Goal: Transaction & Acquisition: Purchase product/service

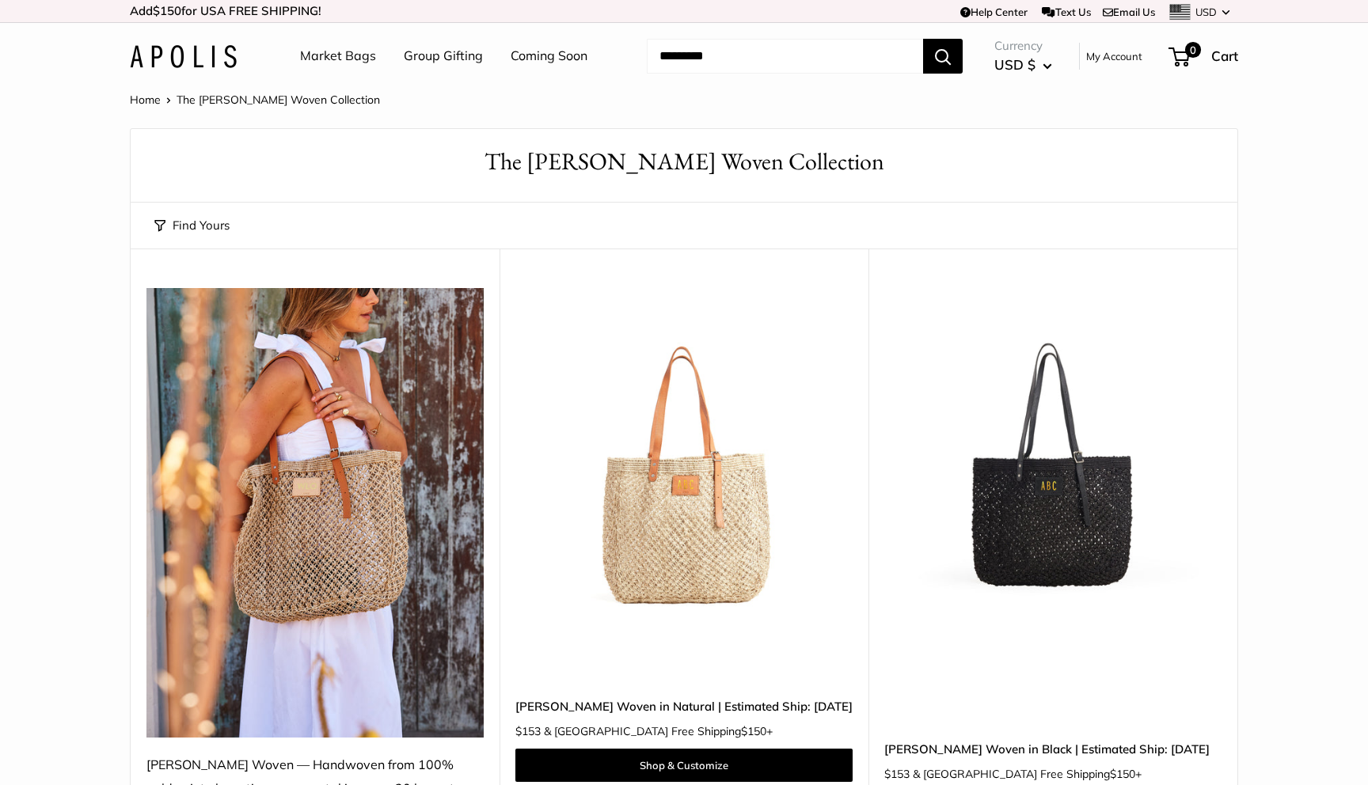
click at [353, 58] on link "Market Bags" at bounding box center [338, 56] width 76 height 24
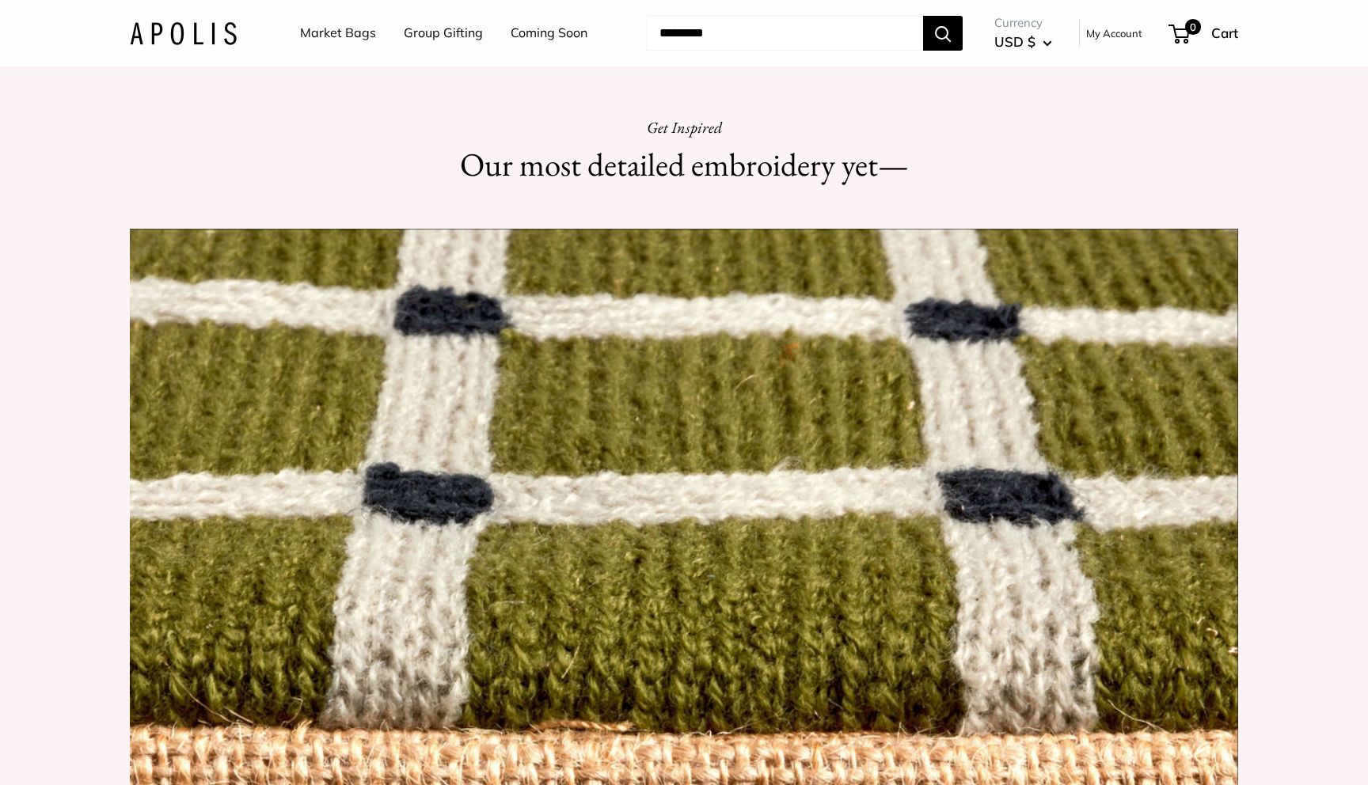
scroll to position [1240, 0]
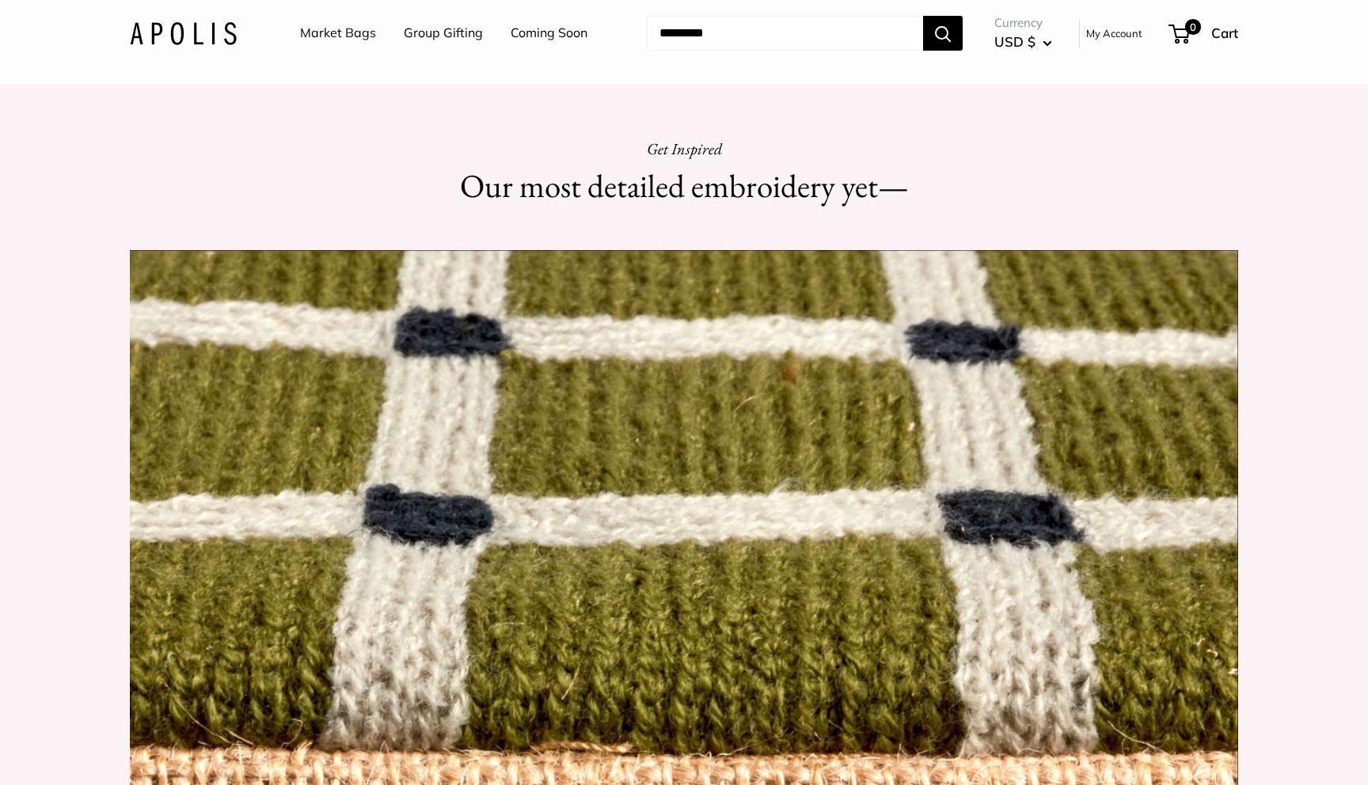
click at [353, 35] on link "Market Bags" at bounding box center [338, 33] width 76 height 24
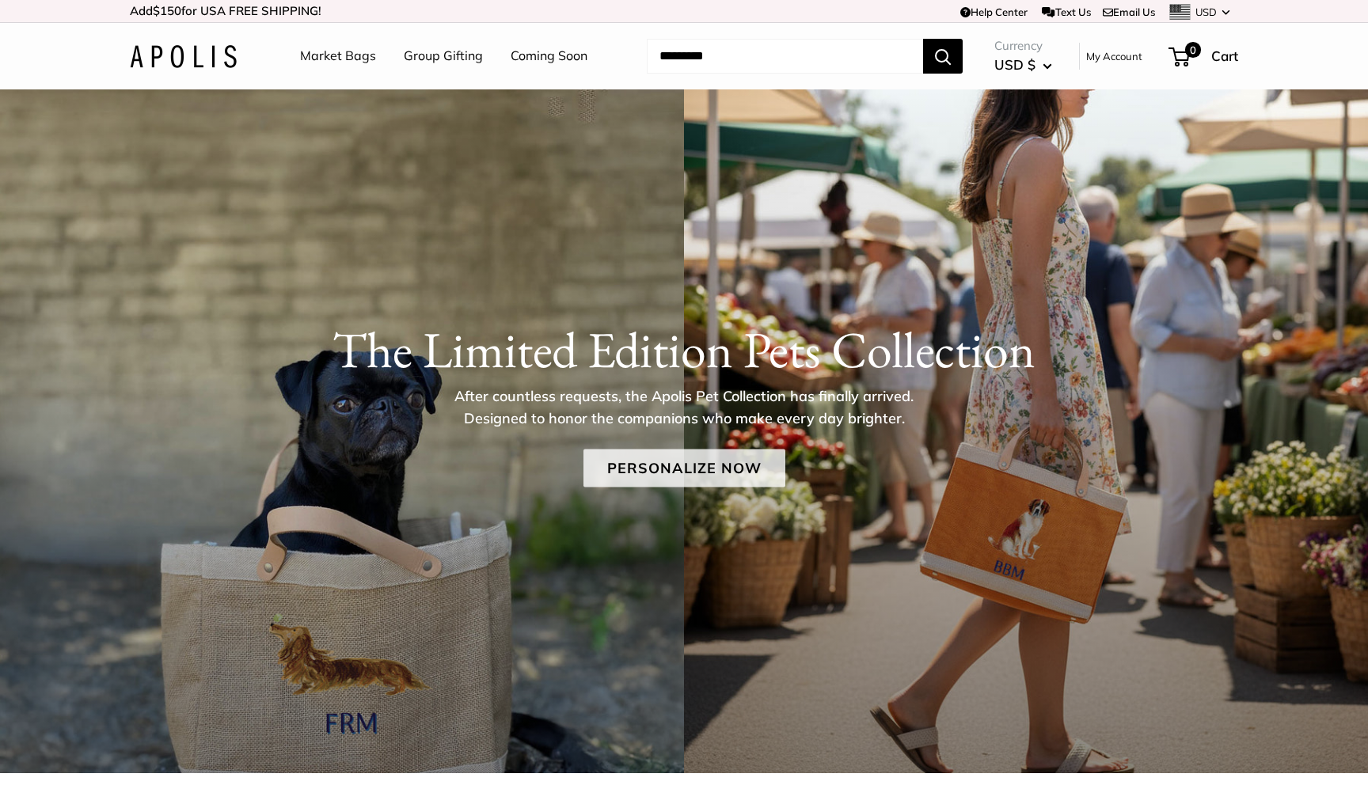
click at [696, 471] on link "Personalize Now" at bounding box center [684, 468] width 202 height 38
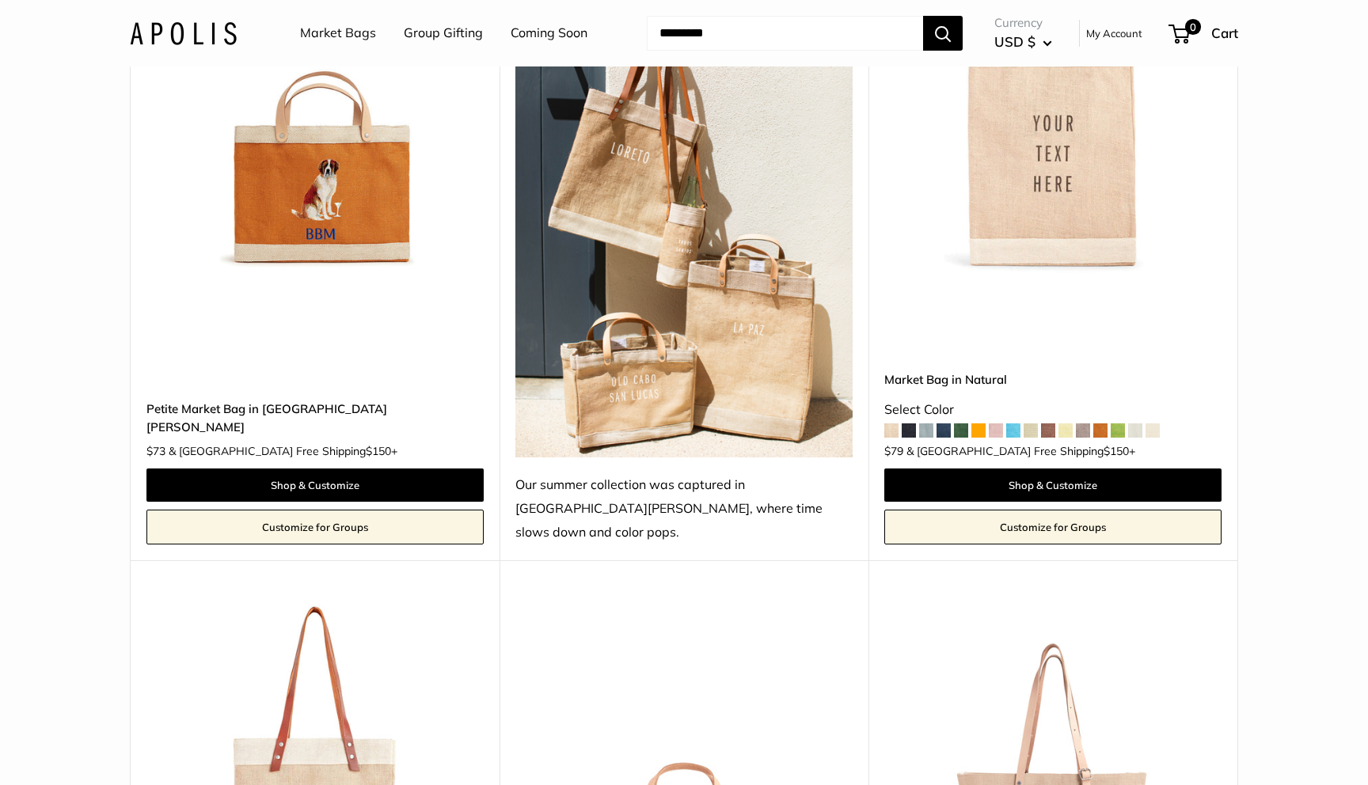
scroll to position [3036, 0]
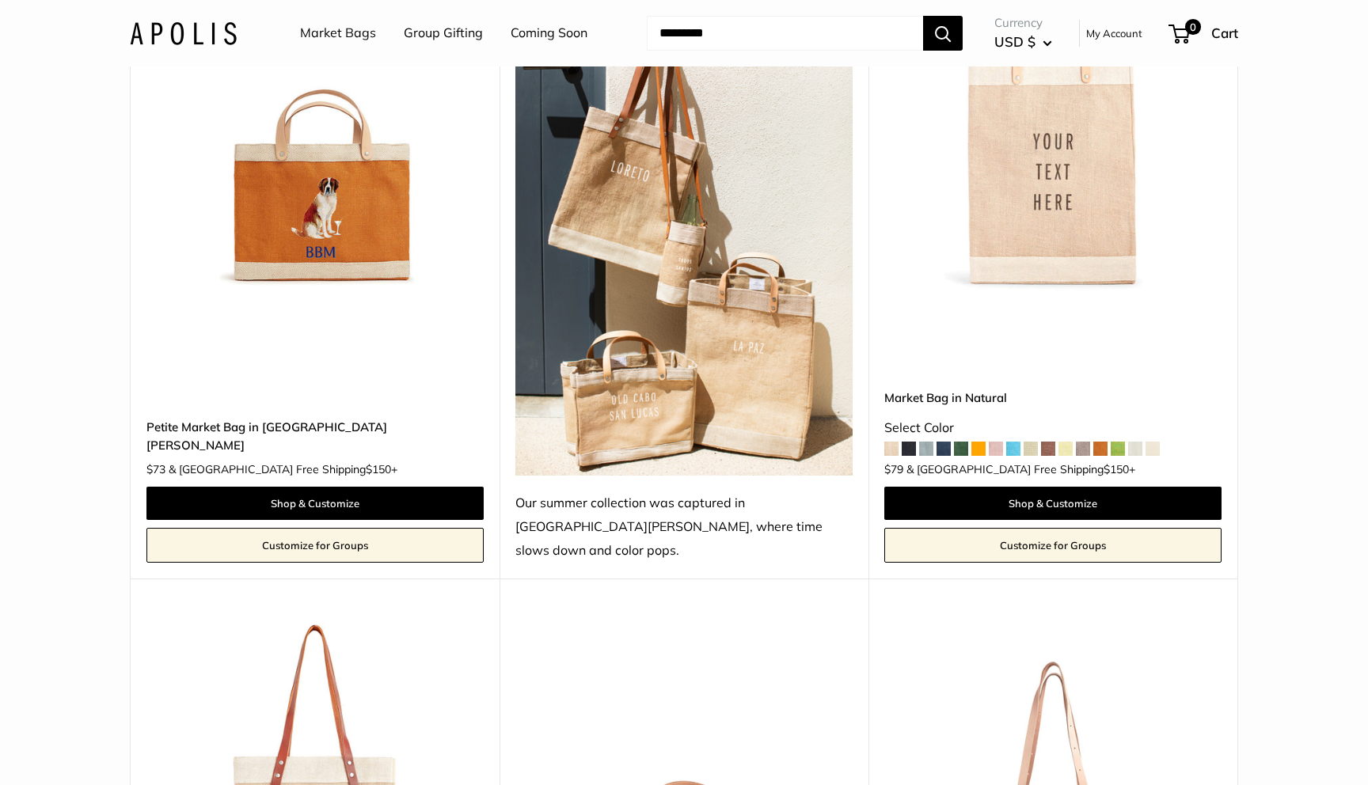
click at [1011, 442] on span at bounding box center [1013, 449] width 14 height 14
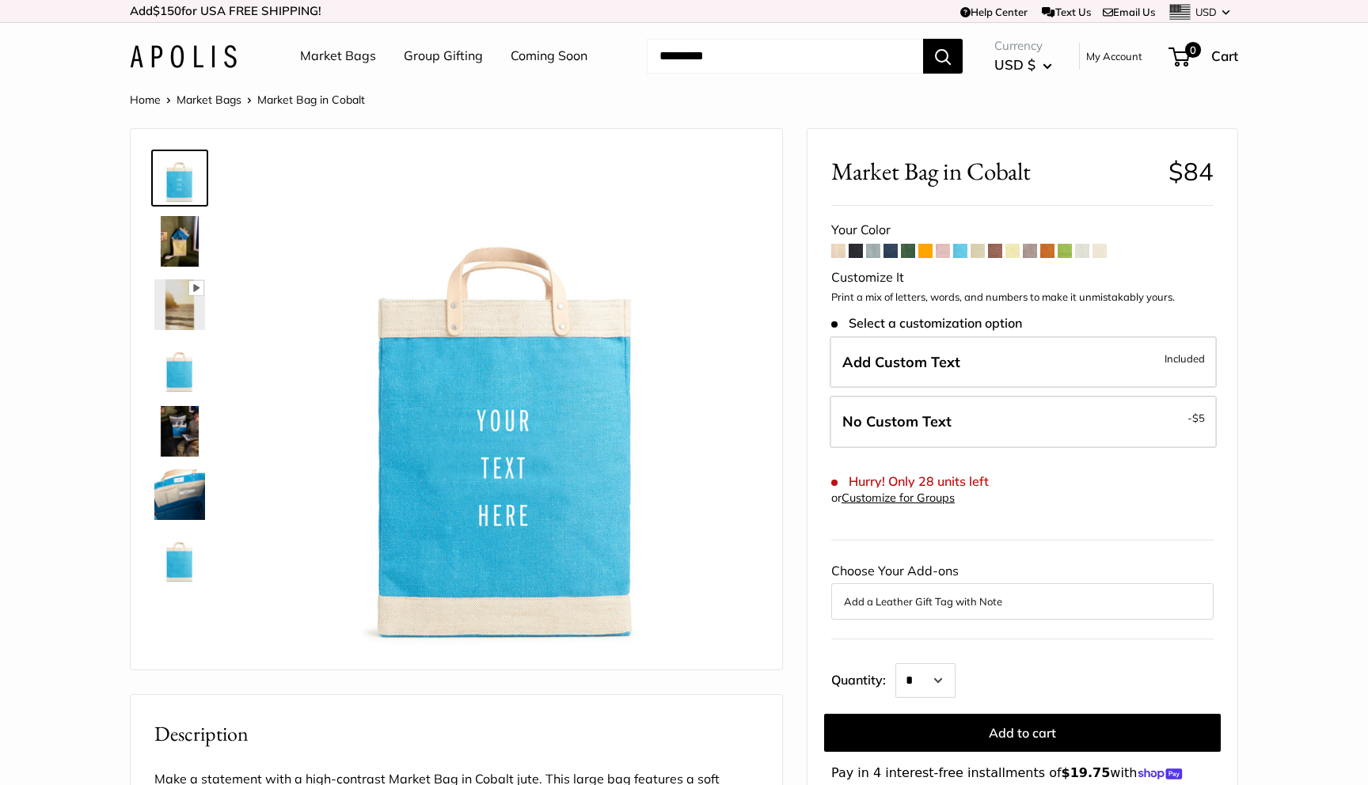
click at [890, 255] on span at bounding box center [890, 251] width 14 height 14
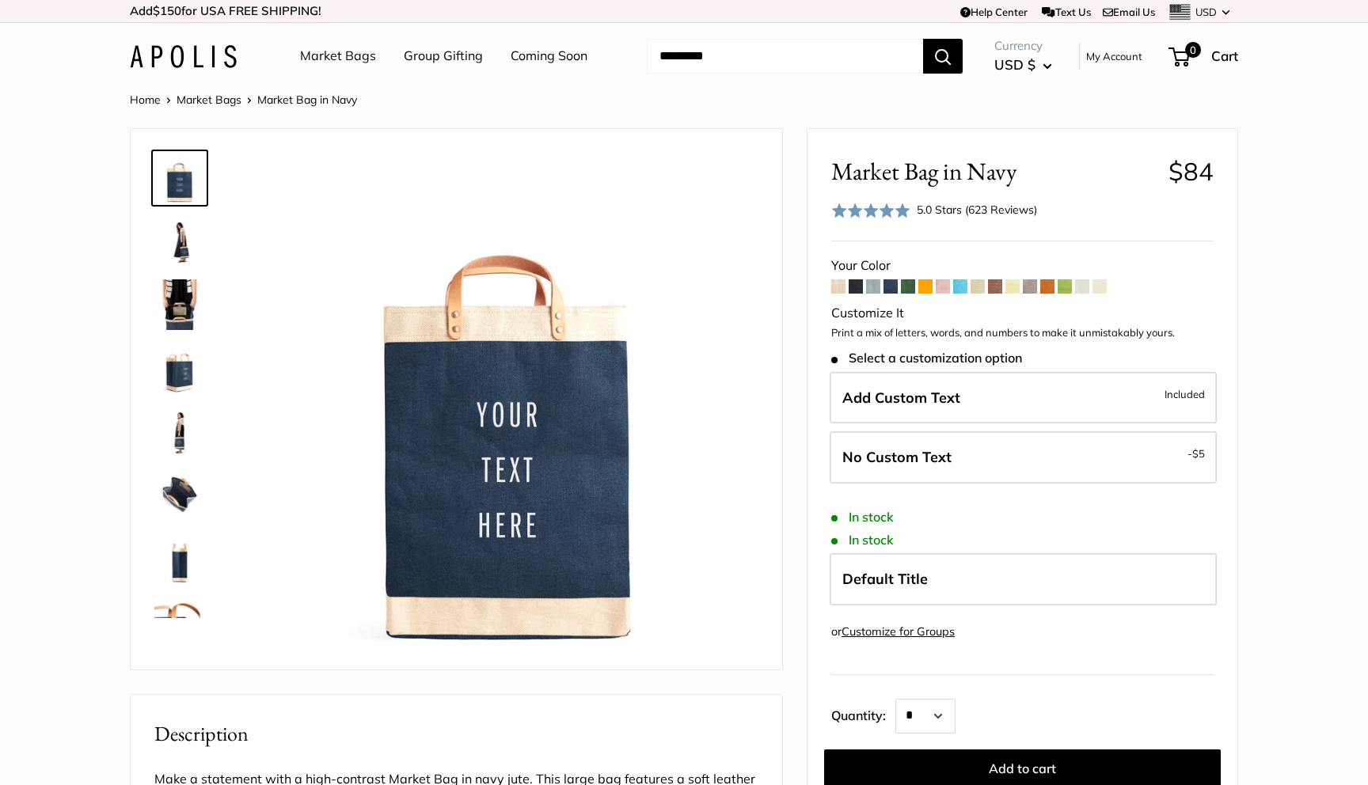
click at [962, 290] on span at bounding box center [960, 286] width 14 height 14
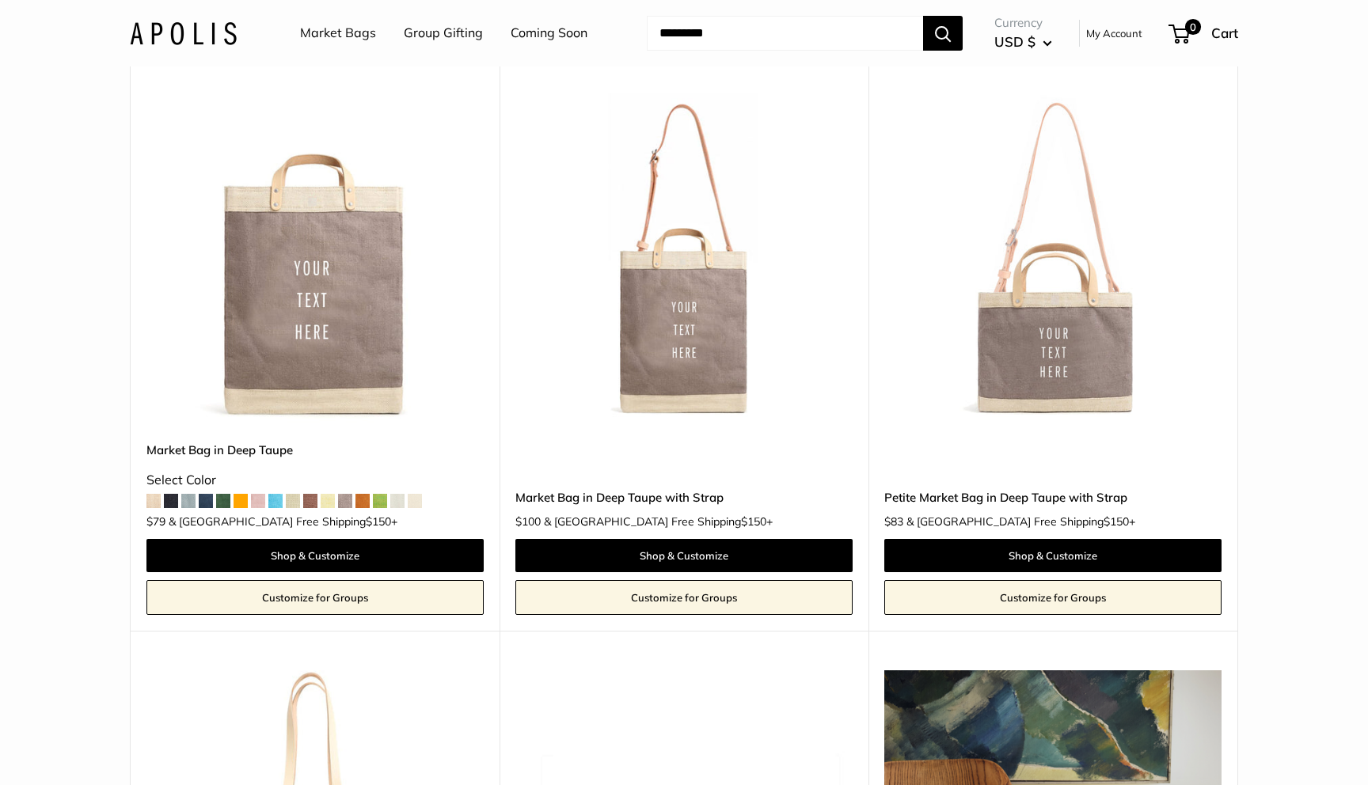
scroll to position [6955, 0]
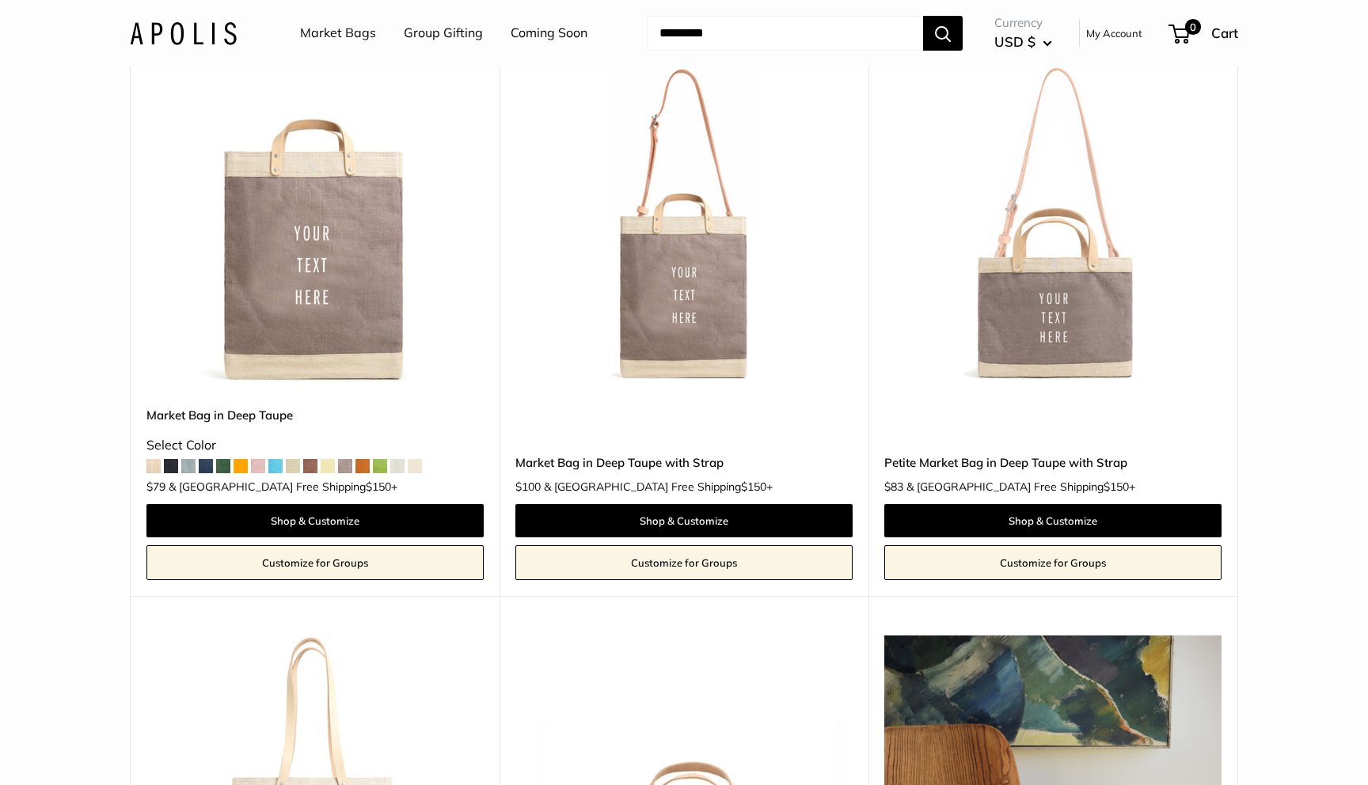
click at [170, 459] on span at bounding box center [171, 466] width 14 height 14
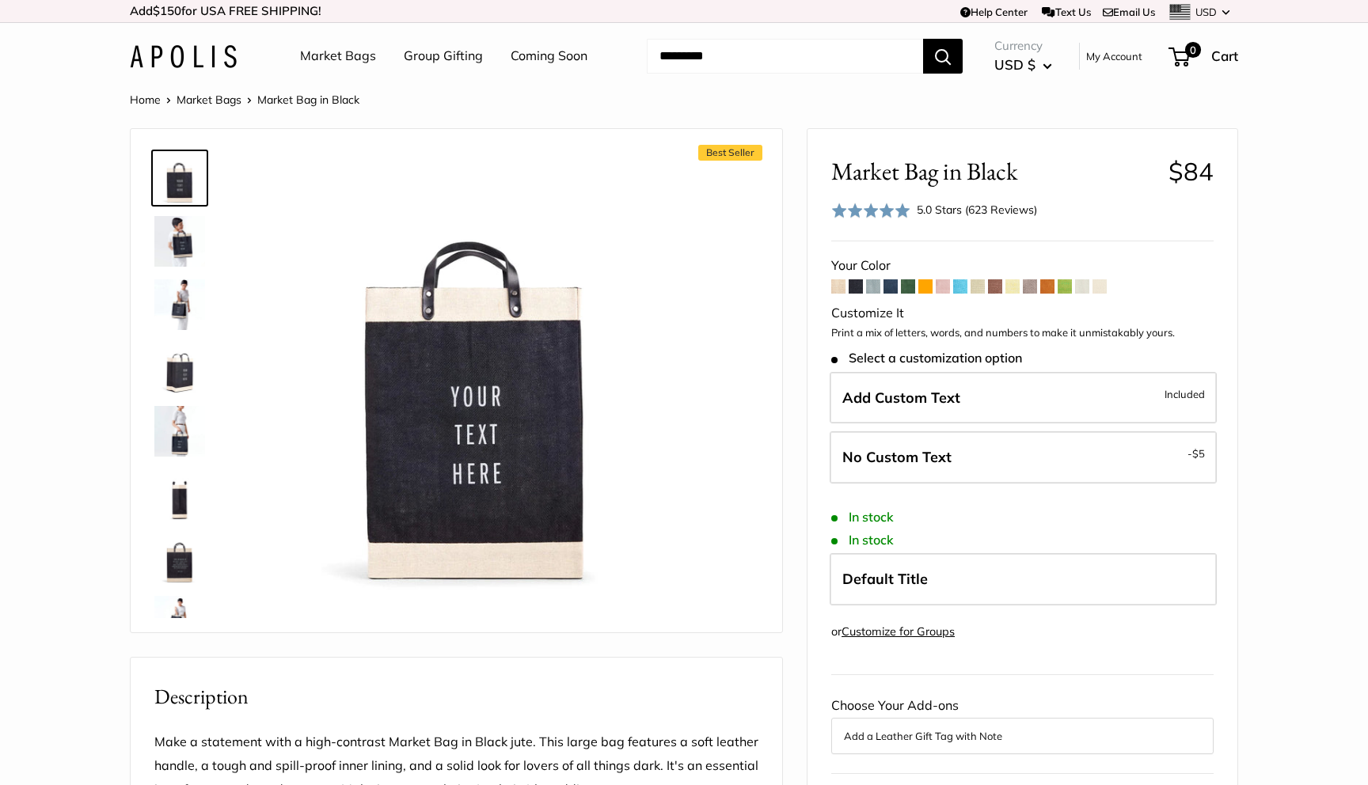
click at [909, 286] on span at bounding box center [908, 286] width 14 height 14
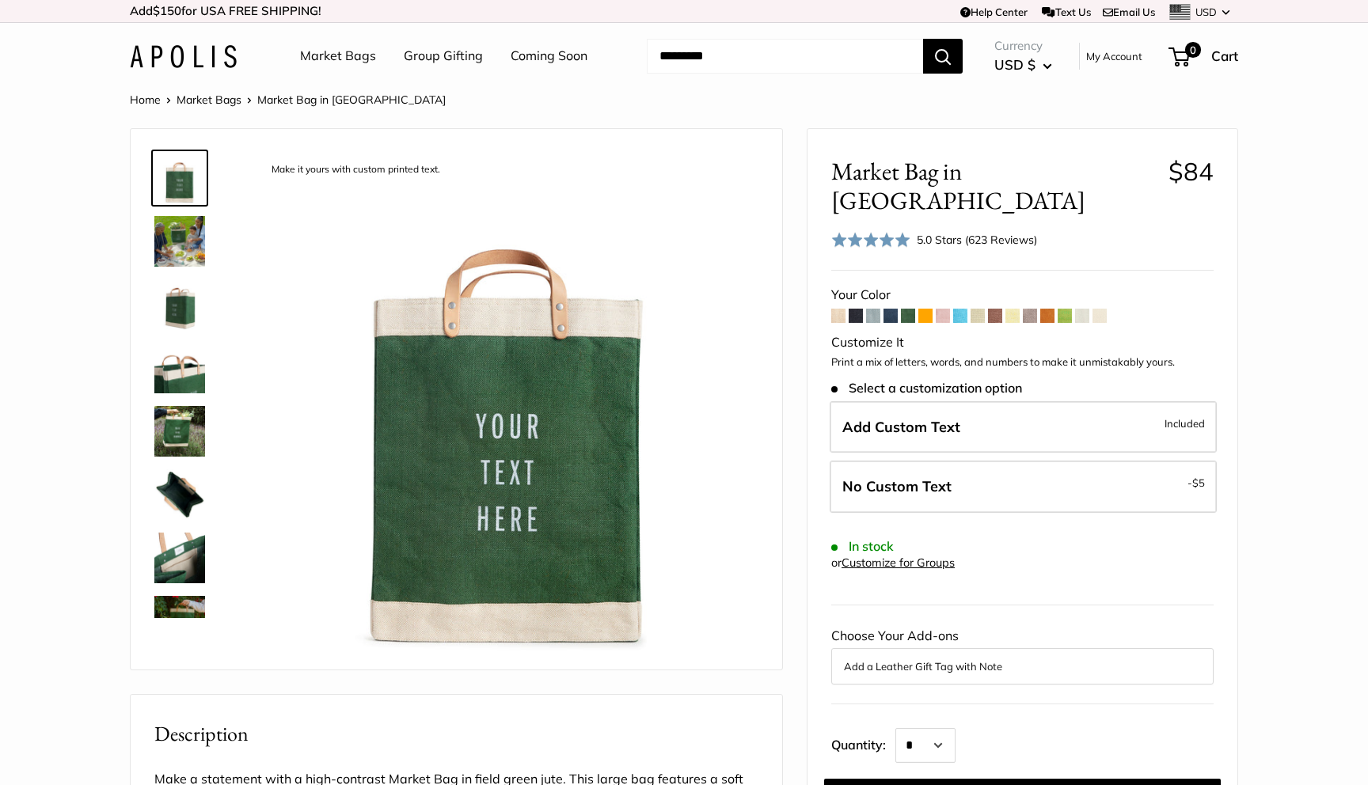
click at [966, 309] on span at bounding box center [960, 316] width 14 height 14
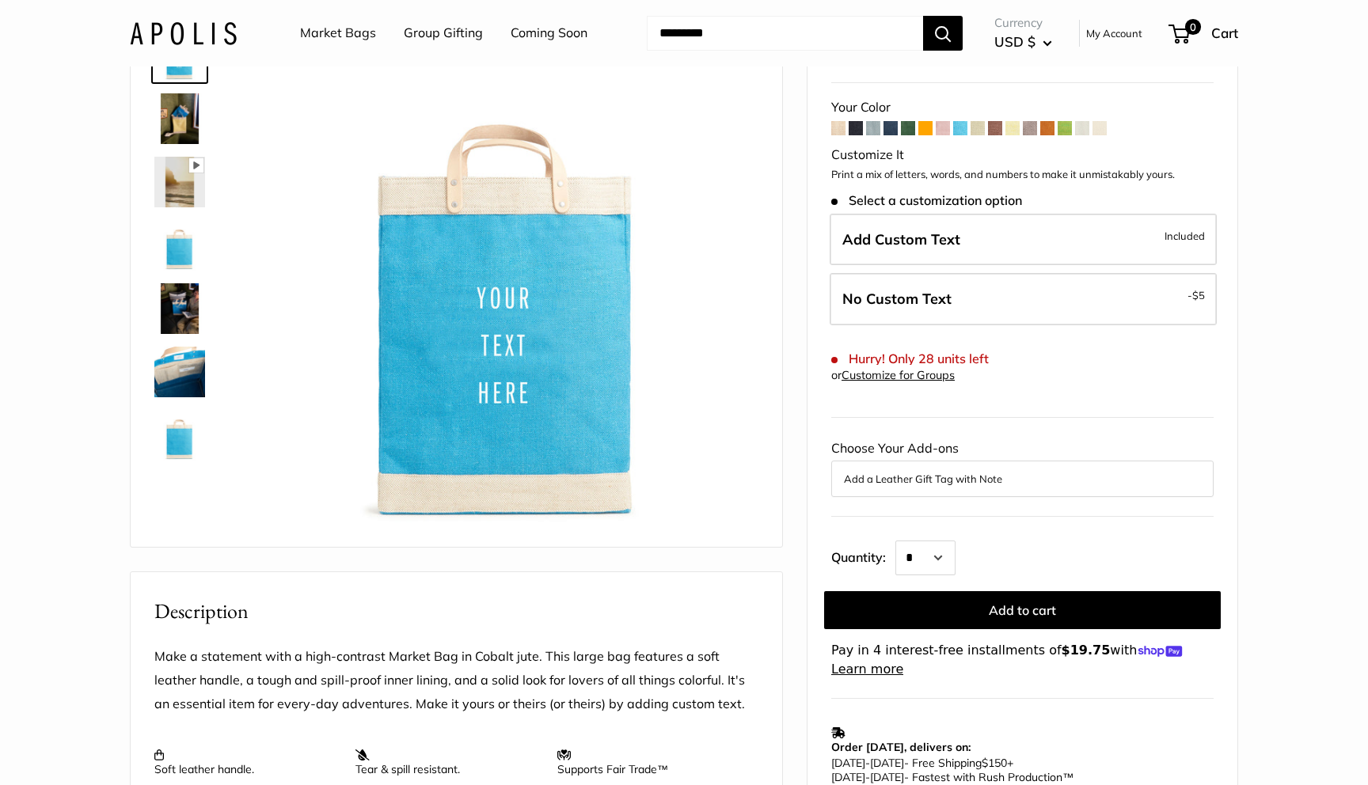
scroll to position [135, 0]
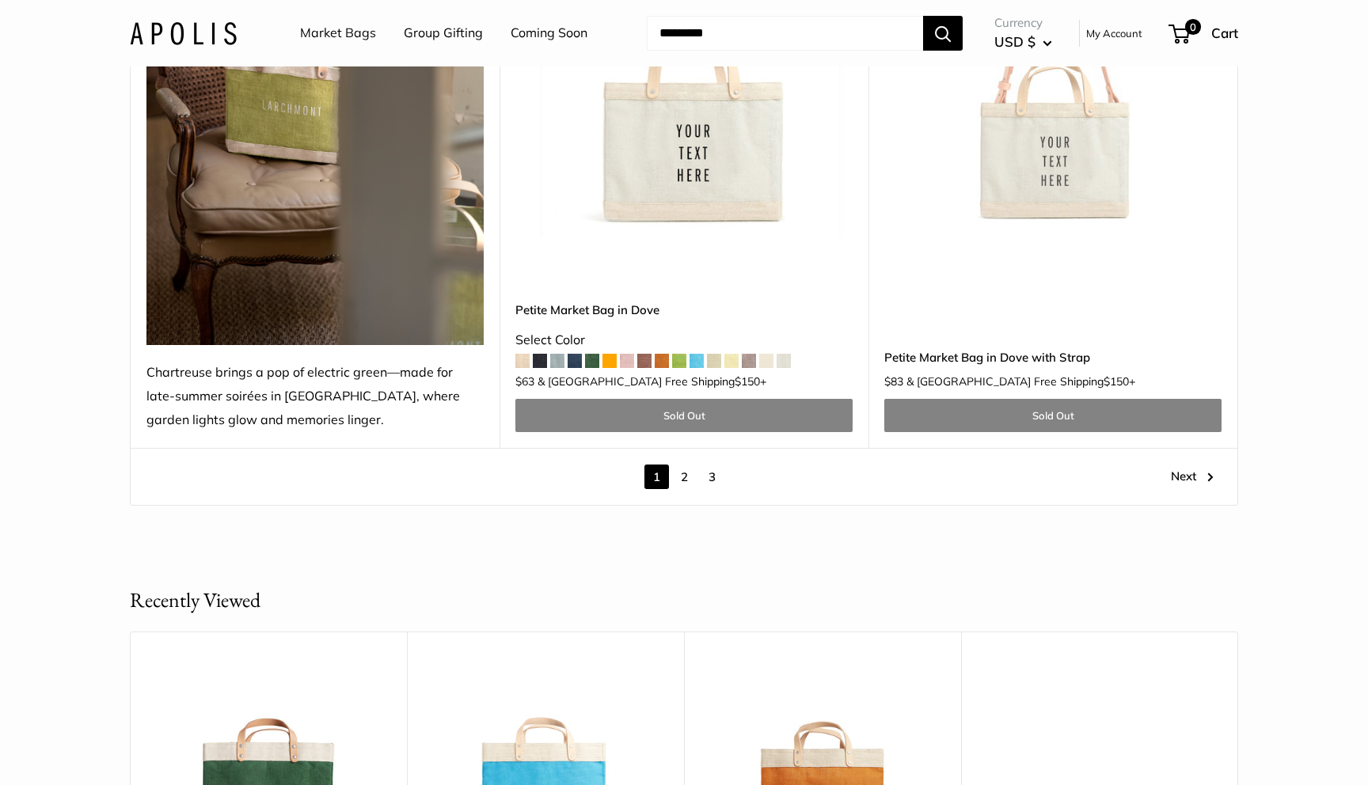
scroll to position [8843, 0]
